Goal: Task Accomplishment & Management: Manage account settings

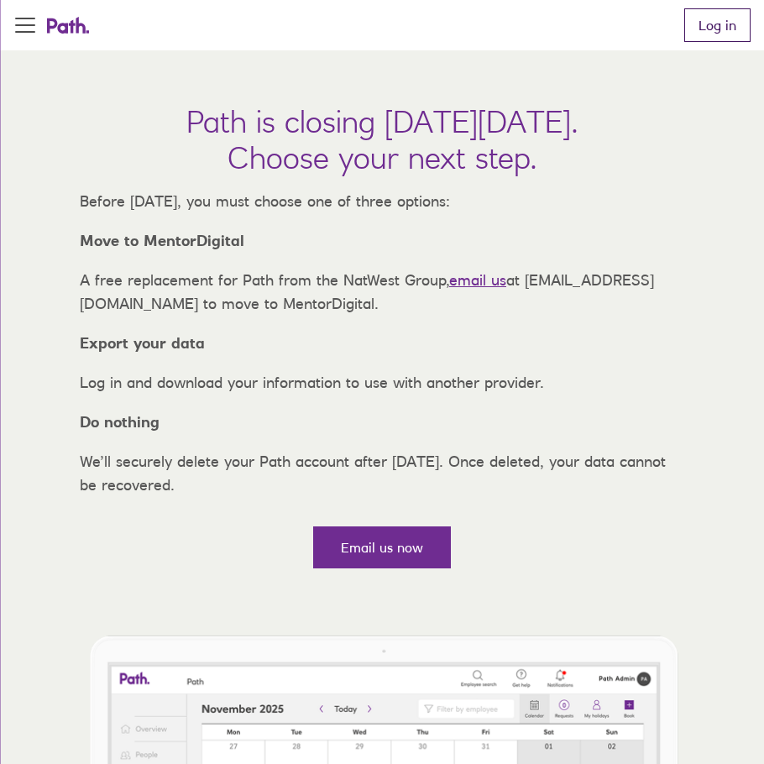
click at [691, 22] on link "Log in" at bounding box center [717, 25] width 66 height 34
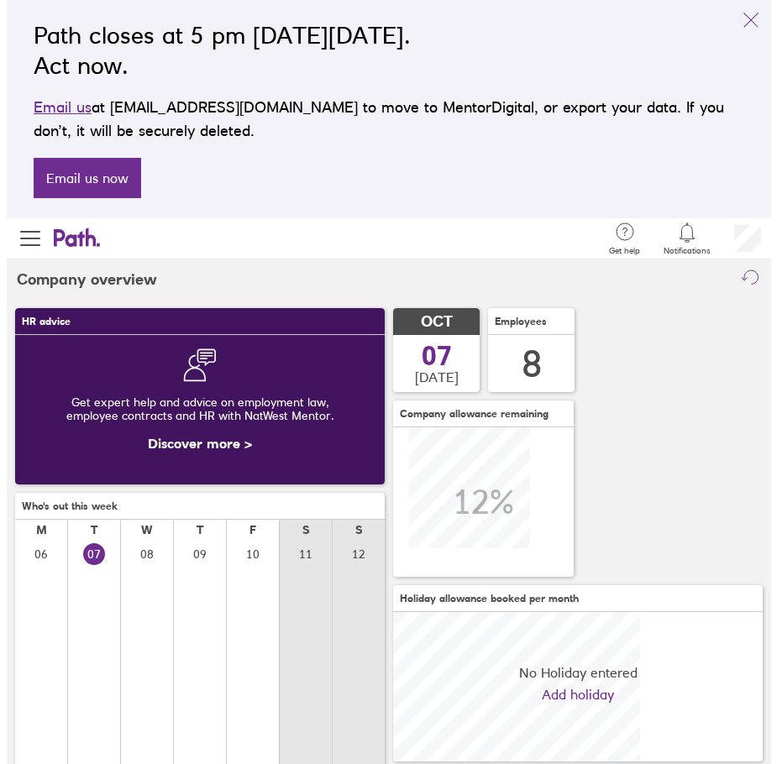
scroll to position [149, 369]
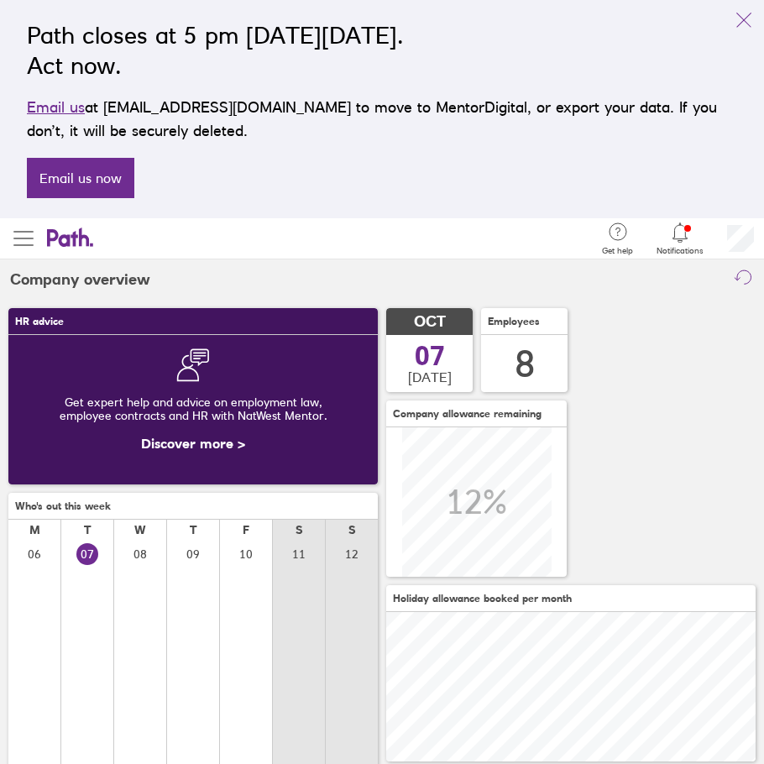
click at [24, 239] on span "button" at bounding box center [23, 238] width 20 height 20
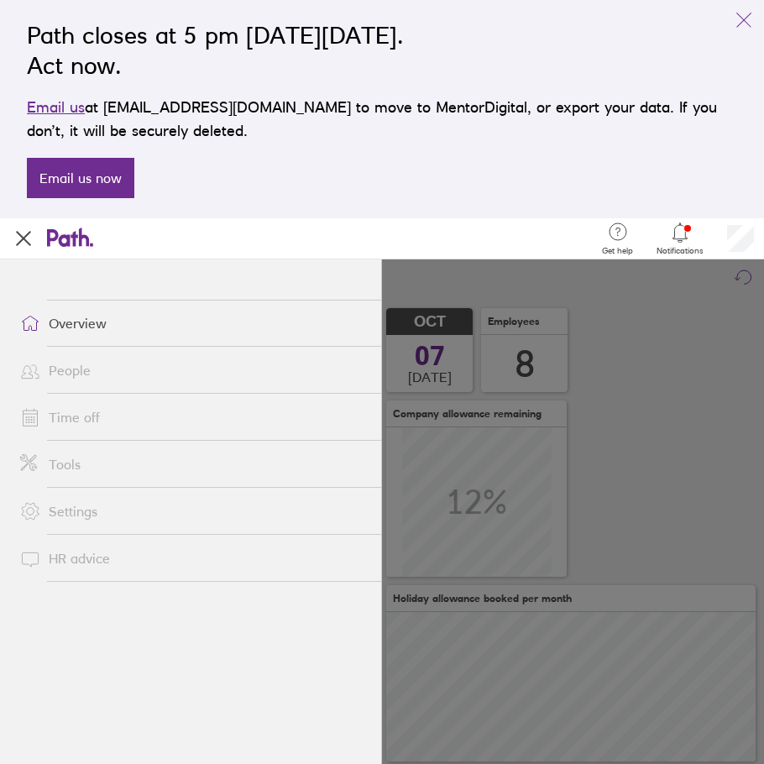
click at [86, 414] on link "Time off" at bounding box center [194, 417] width 374 height 34
